Goal: Find specific page/section: Find specific page/section

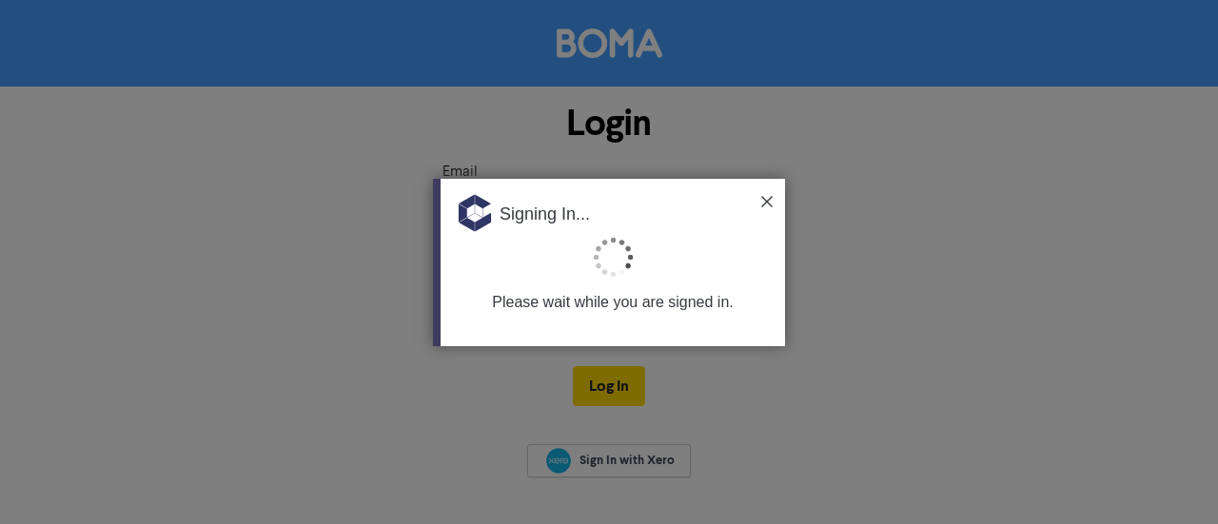
type input "[PERSON_NAME][EMAIL_ADDRESS][DOMAIN_NAME]"
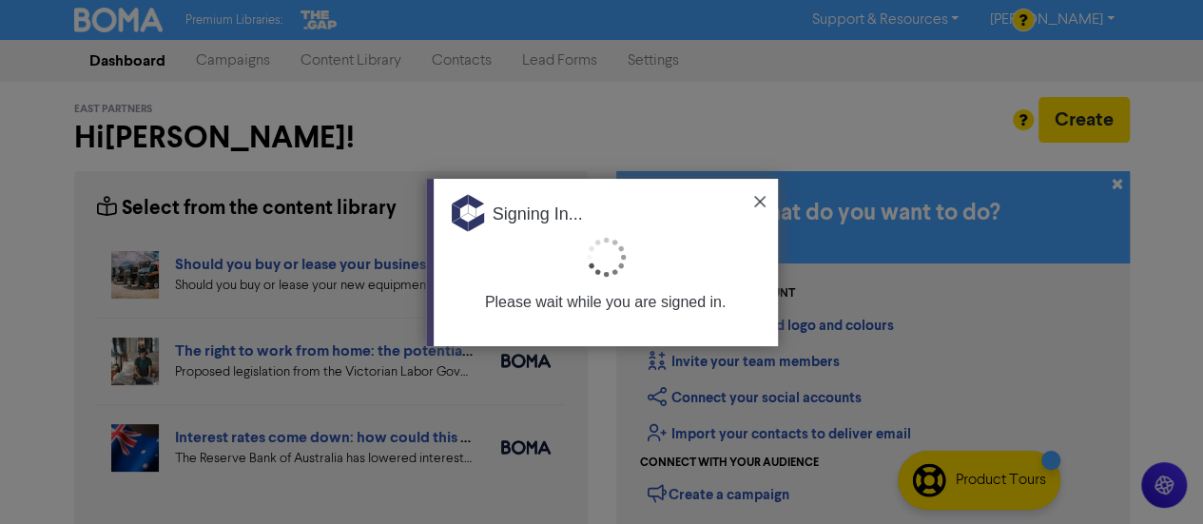
click at [760, 205] on img at bounding box center [759, 201] width 11 height 11
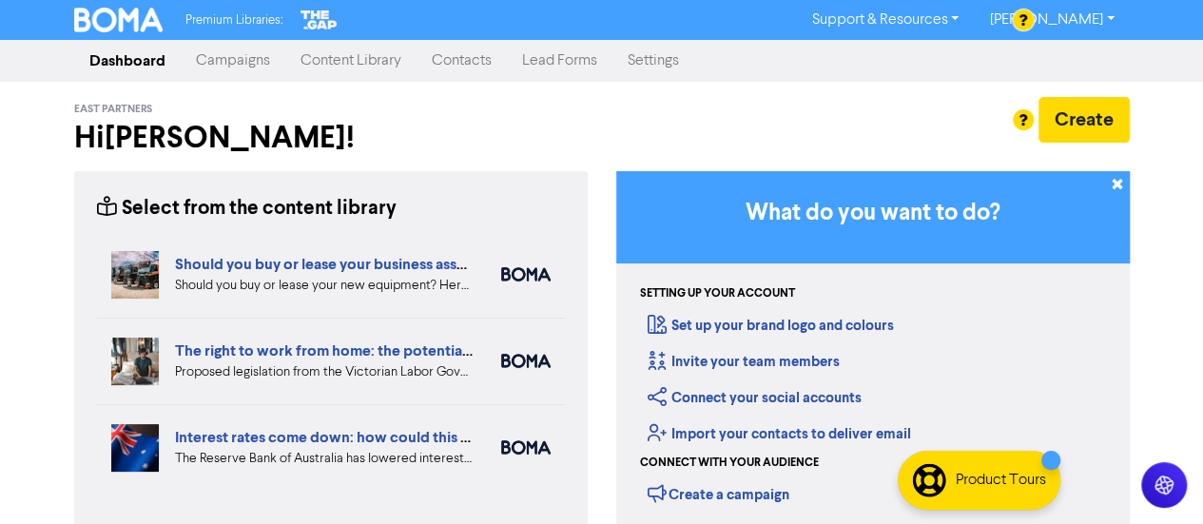
click at [1117, 14] on link "[PERSON_NAME]" at bounding box center [1051, 20] width 155 height 30
click at [1047, 16] on link "[PERSON_NAME]" at bounding box center [1051, 20] width 155 height 30
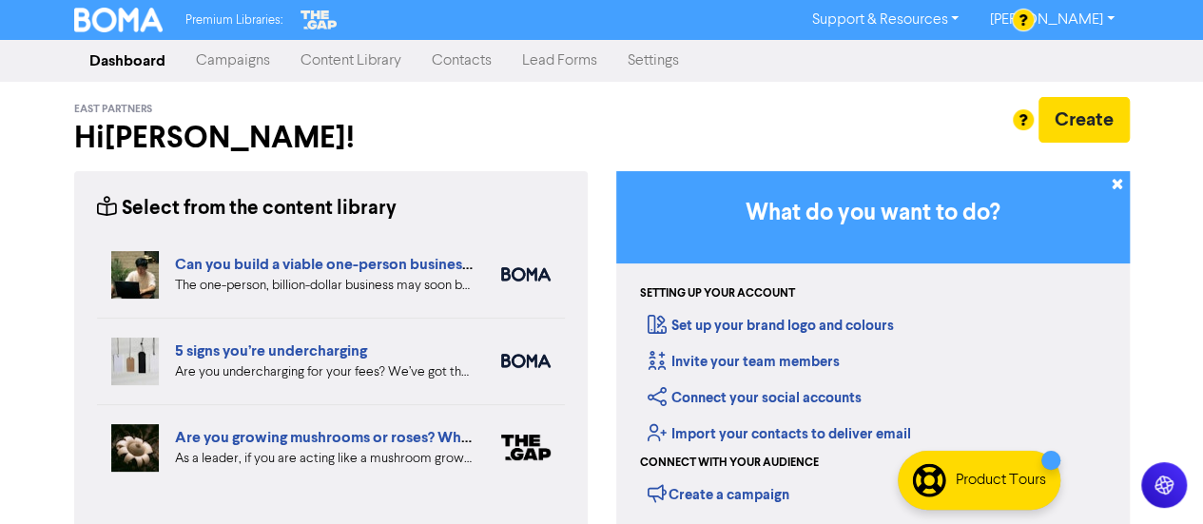
click at [1047, 16] on link "[PERSON_NAME]" at bounding box center [1051, 20] width 155 height 30
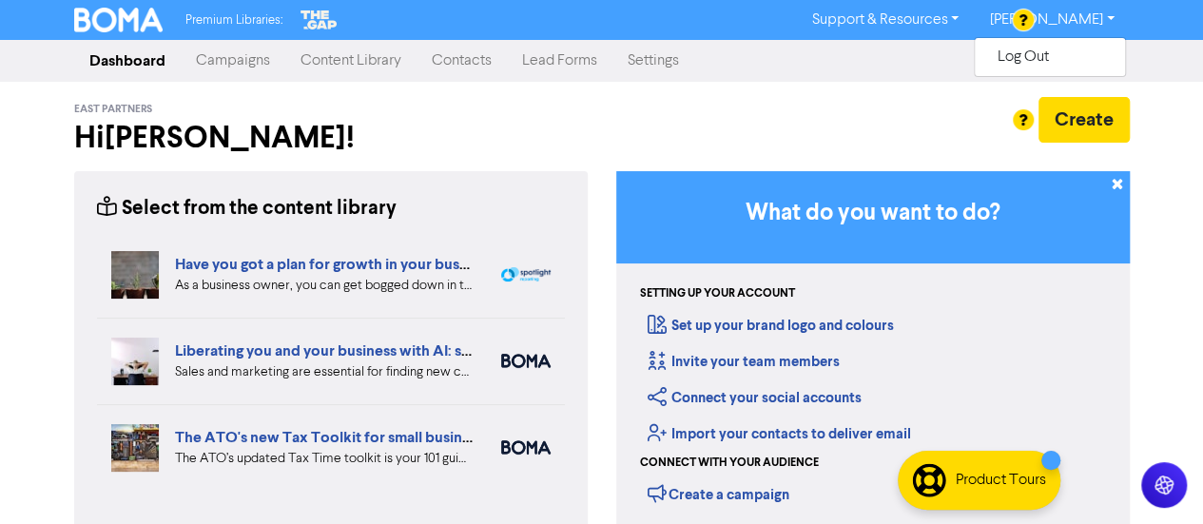
click at [974, 23] on link "Support & Resources" at bounding box center [885, 20] width 178 height 30
